Goal: Task Accomplishment & Management: Use online tool/utility

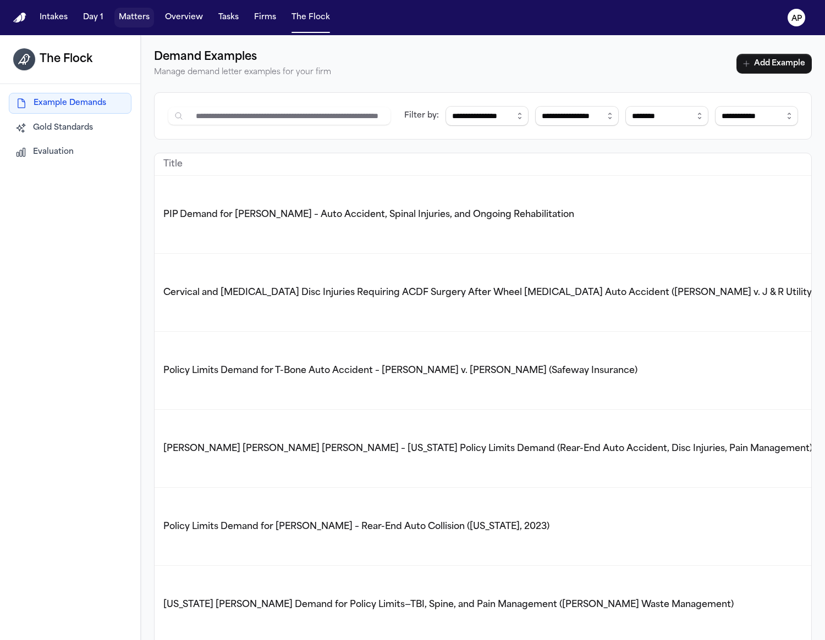
click at [139, 18] on button "Matters" at bounding box center [134, 18] width 40 height 20
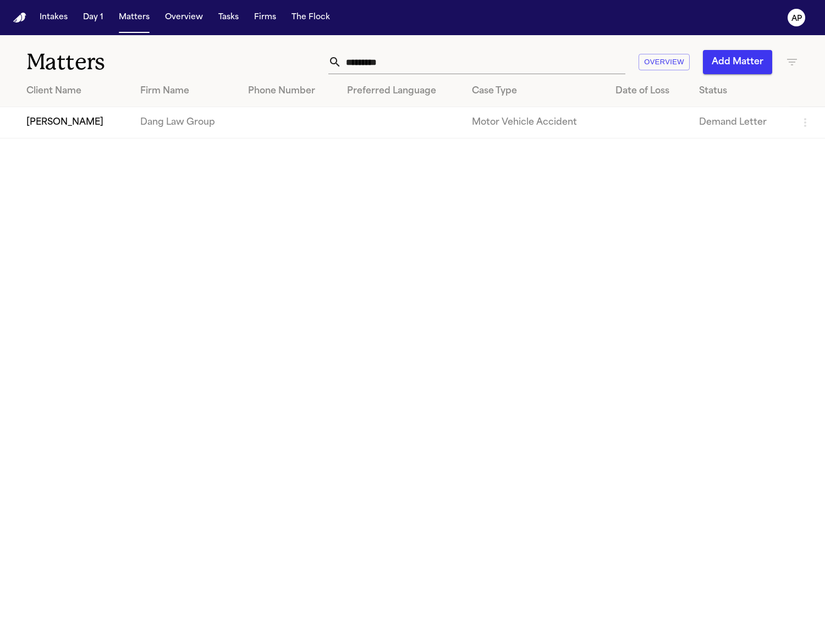
click at [294, 134] on td at bounding box center [288, 122] width 99 height 31
click at [254, 145] on main "Matters ********* Overview Add Matter Client Name Firm Name Phone Number Prefer…" at bounding box center [412, 337] width 825 height 605
click at [154, 127] on td "Dang Law Group" at bounding box center [185, 122] width 108 height 31
click at [224, 120] on td "Dang Law Group" at bounding box center [185, 122] width 108 height 31
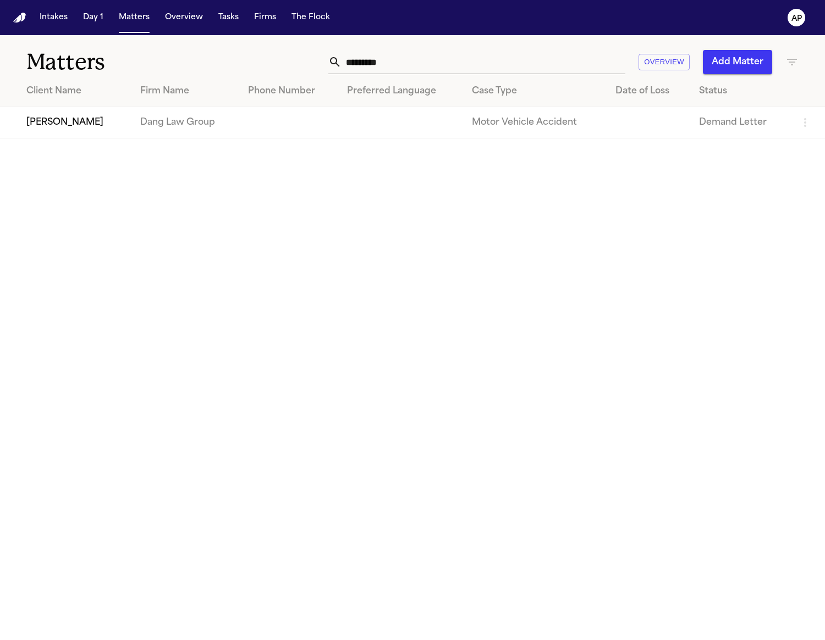
click at [107, 125] on td "[PERSON_NAME]" at bounding box center [65, 122] width 131 height 31
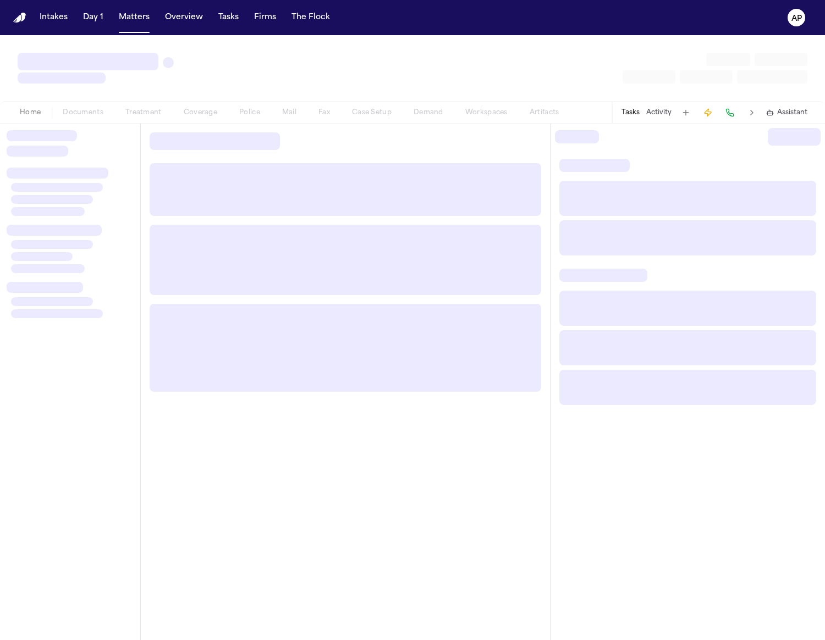
click at [107, 125] on div at bounding box center [70, 382] width 140 height 517
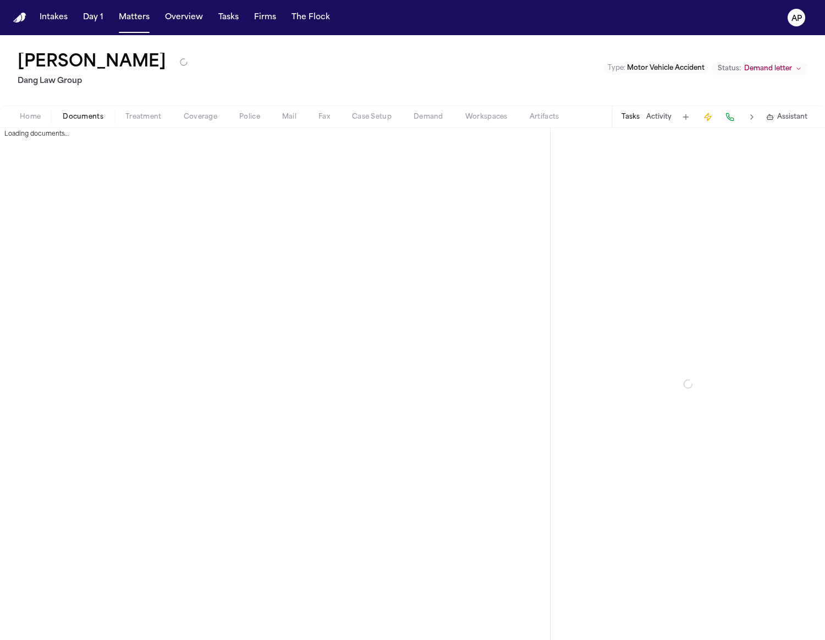
click at [109, 124] on div "Home Documents Treatment Coverage Police Mail Fax Case Setup Demand Workspaces …" at bounding box center [412, 117] width 825 height 22
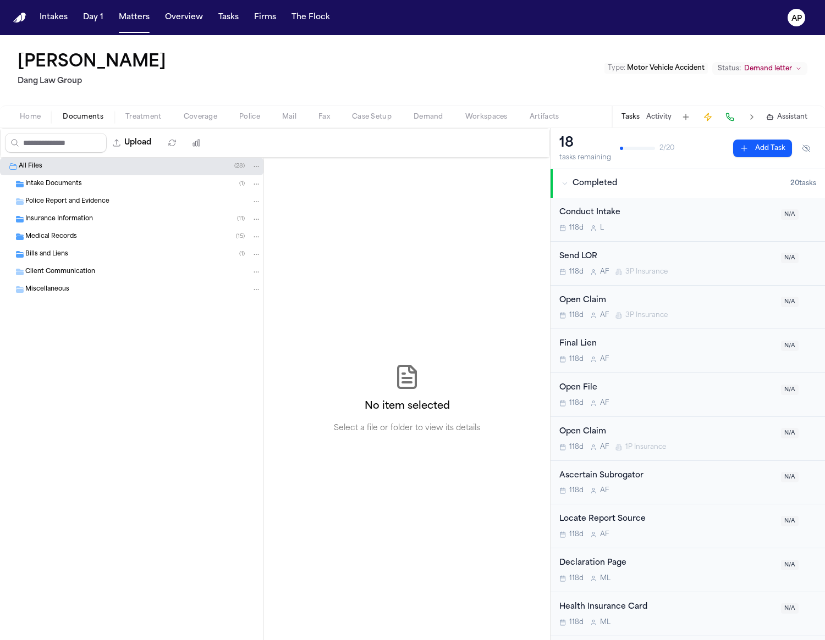
click at [424, 123] on span "button" at bounding box center [428, 123] width 43 height 1
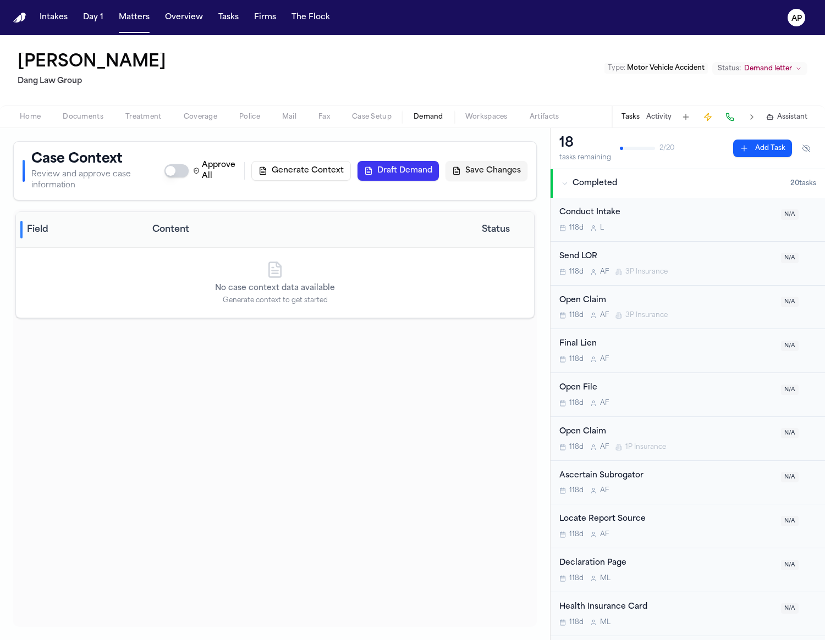
drag, startPoint x: 424, startPoint y: 113, endPoint x: 494, endPoint y: 110, distance: 69.9
click at [424, 113] on span "Demand" at bounding box center [428, 117] width 30 height 9
click at [494, 113] on span "Workspaces" at bounding box center [486, 117] width 42 height 9
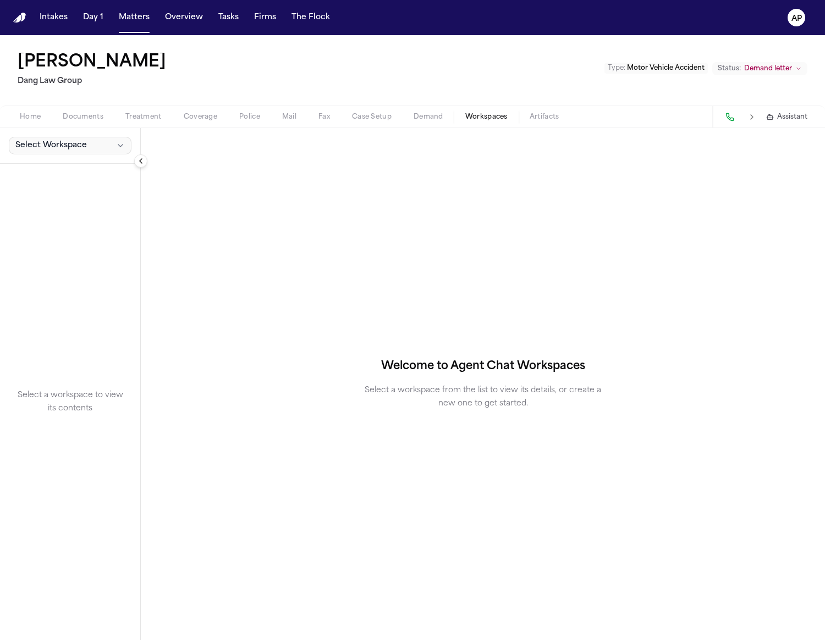
click at [125, 142] on icon "button" at bounding box center [120, 145] width 9 height 9
click at [65, 167] on span "test" at bounding box center [62, 169] width 99 height 11
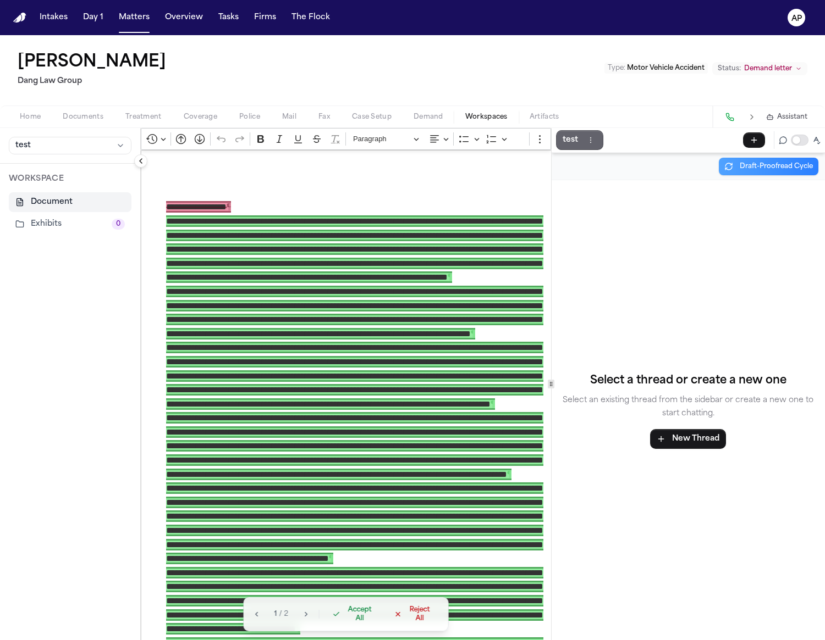
click at [560, 143] on button "test" at bounding box center [579, 140] width 47 height 20
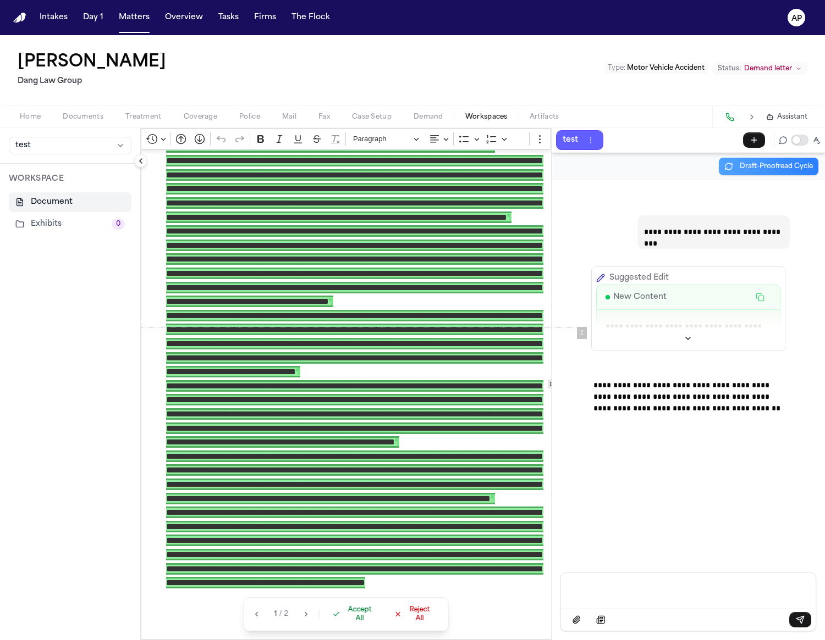
click at [357, 608] on span "Accept All" at bounding box center [359, 615] width 33 height 18
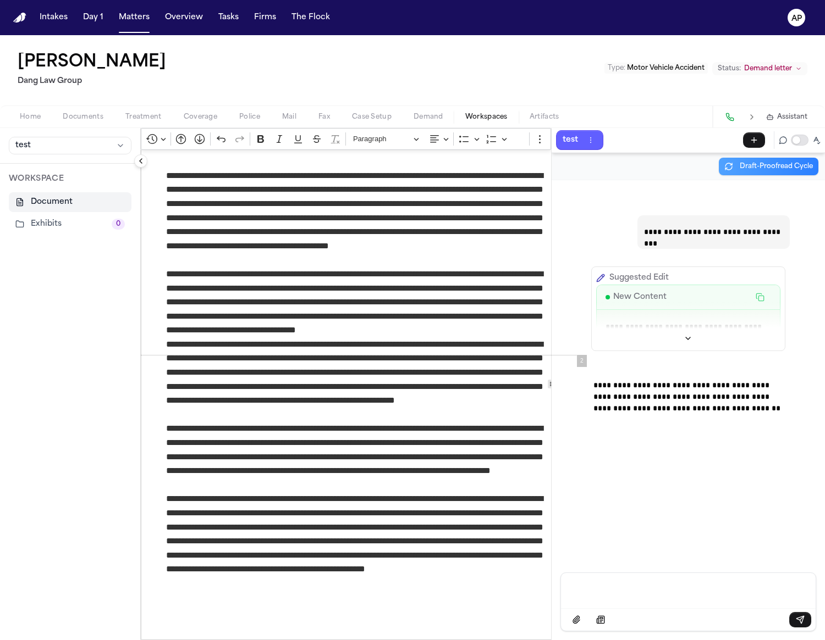
click at [583, 584] on div "Message input" at bounding box center [687, 589] width 241 height 33
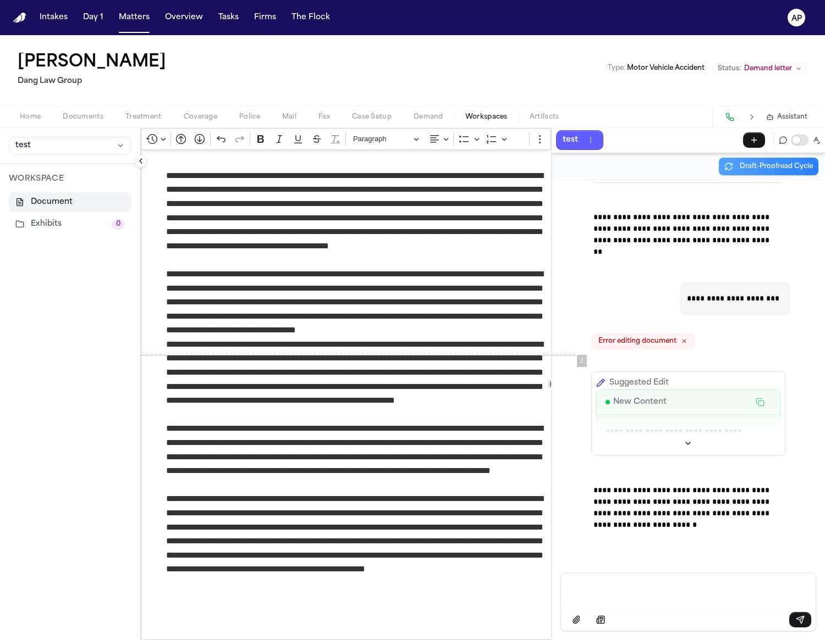
scroll to position [392, 0]
